Goal: Participate in discussion: Engage in conversation with other users on a specific topic

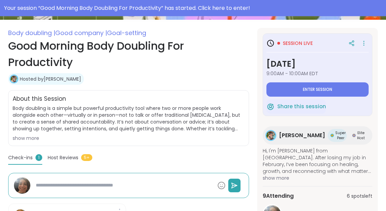
scroll to position [113, 0]
click at [269, 88] on button "Enter session" at bounding box center [317, 89] width 102 height 14
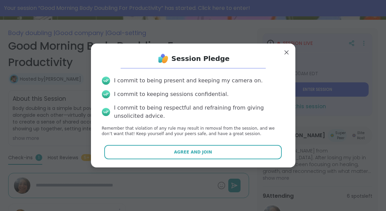
click at [175, 159] on button "Agree and Join" at bounding box center [192, 152] width 177 height 14
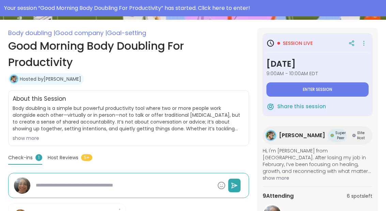
type textarea "*"
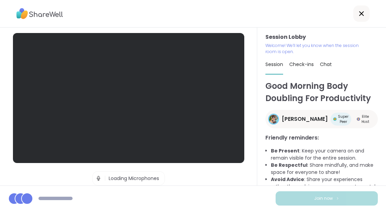
scroll to position [27, 0]
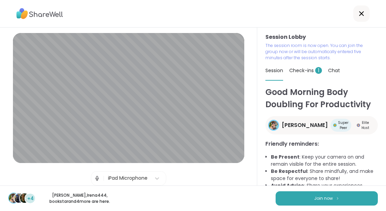
click at [321, 208] on div "+4 [PERSON_NAME] , Irena444 , bookstar and 4 more are here. Join now" at bounding box center [193, 198] width 386 height 26
click at [314, 195] on span "Join now" at bounding box center [323, 198] width 19 height 6
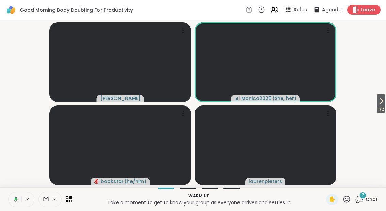
click at [384, 101] on button "1 / 2" at bounding box center [380, 104] width 9 height 20
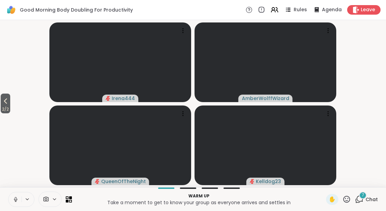
click at [1, 108] on span "2 / 2" at bounding box center [6, 109] width 10 height 8
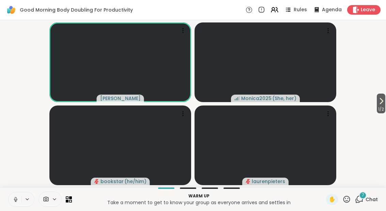
click at [367, 202] on span "Chat" at bounding box center [371, 199] width 12 height 7
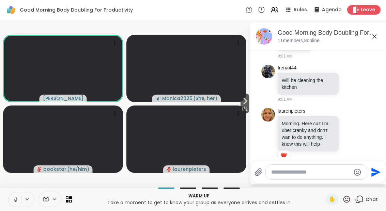
scroll to position [473, 0]
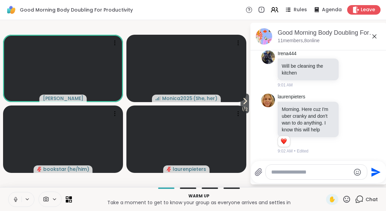
click at [350, 120] on icon at bounding box center [350, 123] width 6 height 7
click at [300, 106] on button "Select Reaction: Heart" at bounding box center [296, 113] width 14 height 14
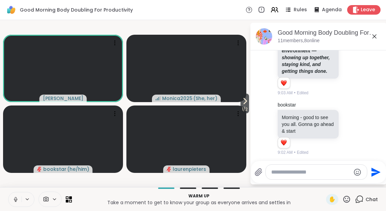
scroll to position [290, 0]
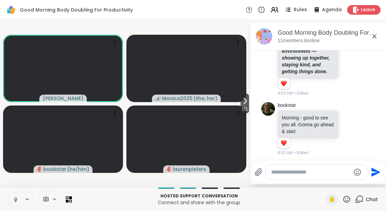
click at [245, 113] on span "1 / 2" at bounding box center [244, 109] width 9 height 8
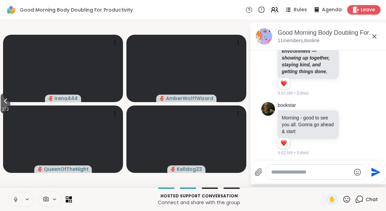
click at [3, 109] on span "2 / 2" at bounding box center [6, 109] width 10 height 8
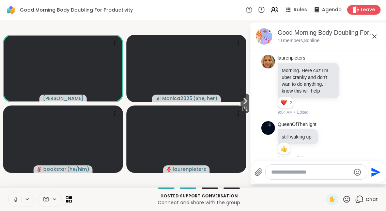
scroll to position [570, 0]
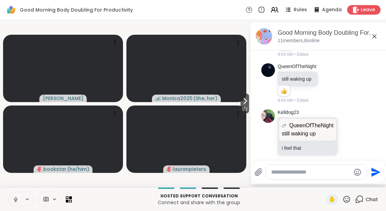
click at [15, 197] on icon at bounding box center [16, 199] width 6 height 6
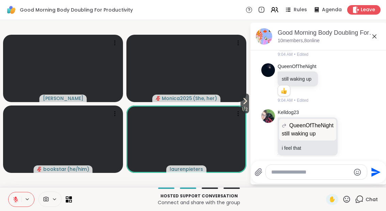
click at [241, 101] on icon at bounding box center [245, 101] width 8 height 8
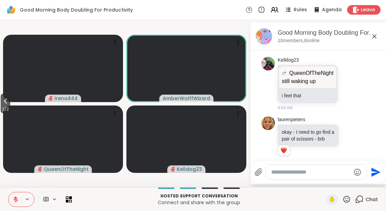
scroll to position [658, 0]
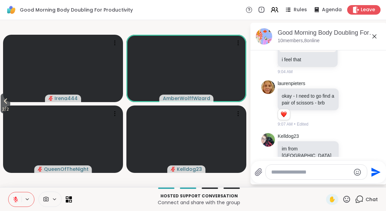
click at [14, 202] on button at bounding box center [15, 199] width 13 height 14
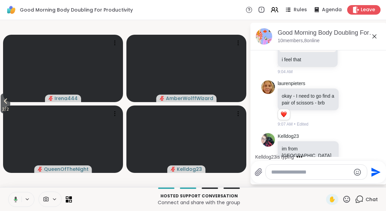
click at [5, 113] on span "2 / 2" at bounding box center [6, 109] width 10 height 8
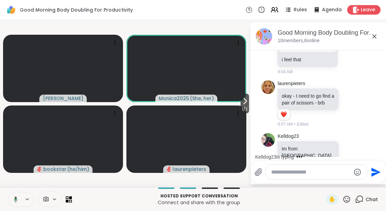
scroll to position [694, 0]
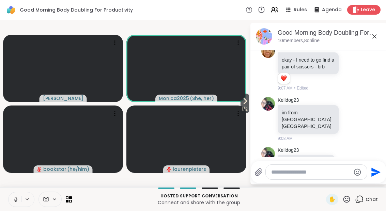
click at [13, 203] on button at bounding box center [15, 199] width 13 height 14
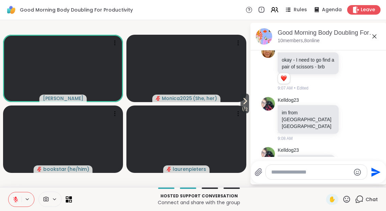
click at [17, 203] on button at bounding box center [15, 199] width 13 height 14
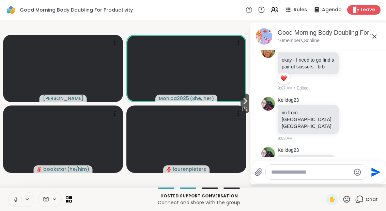
click at [16, 204] on button at bounding box center [15, 199] width 13 height 14
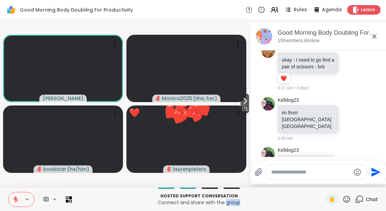
scroll to position [751, 0]
